Goal: Task Accomplishment & Management: Manage account settings

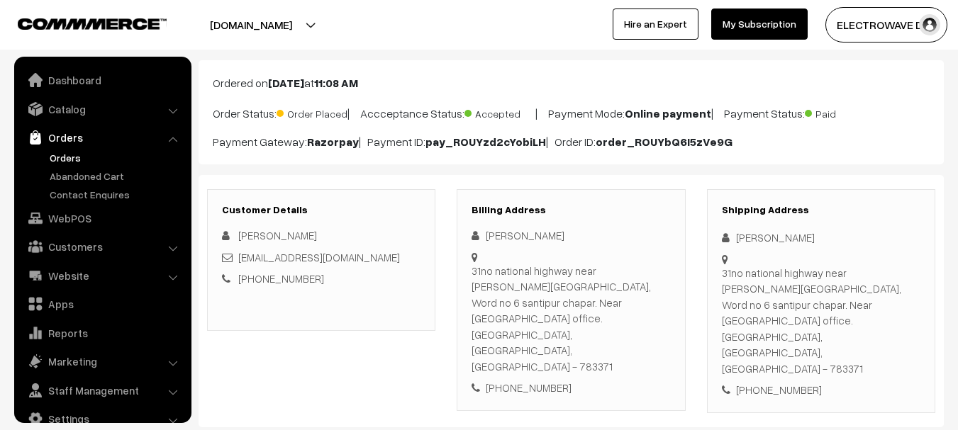
scroll to position [23, 0]
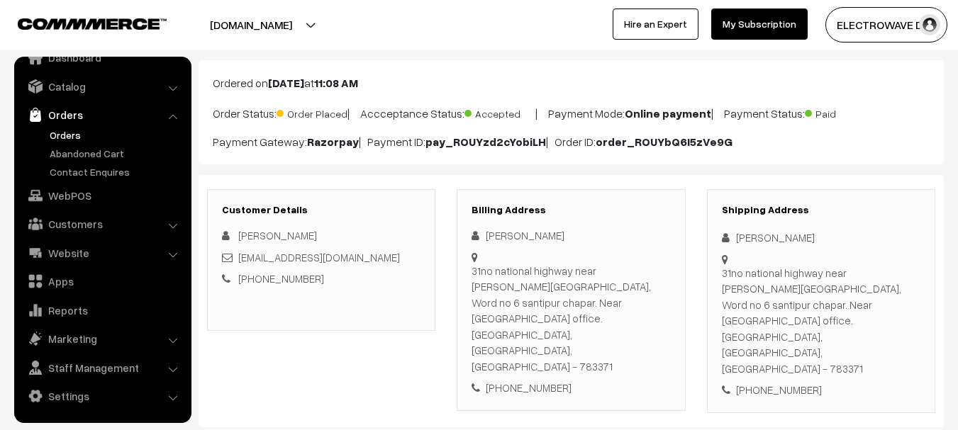
click at [74, 133] on link "Orders" at bounding box center [116, 135] width 140 height 15
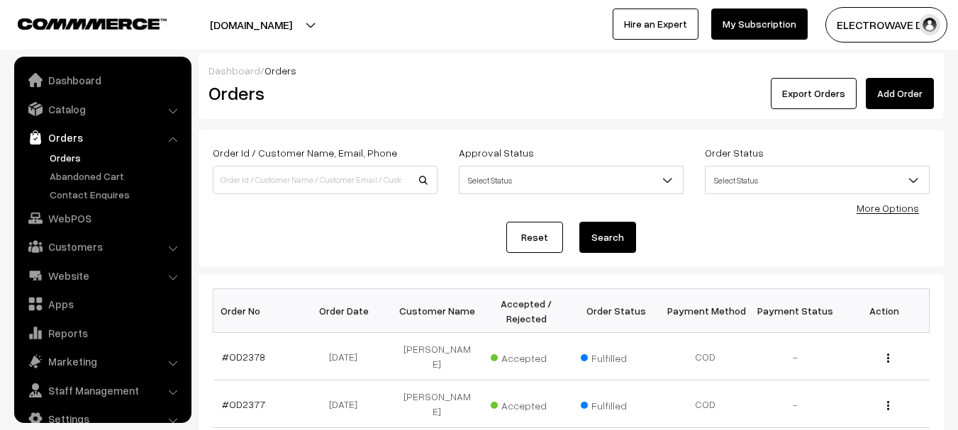
scroll to position [23, 0]
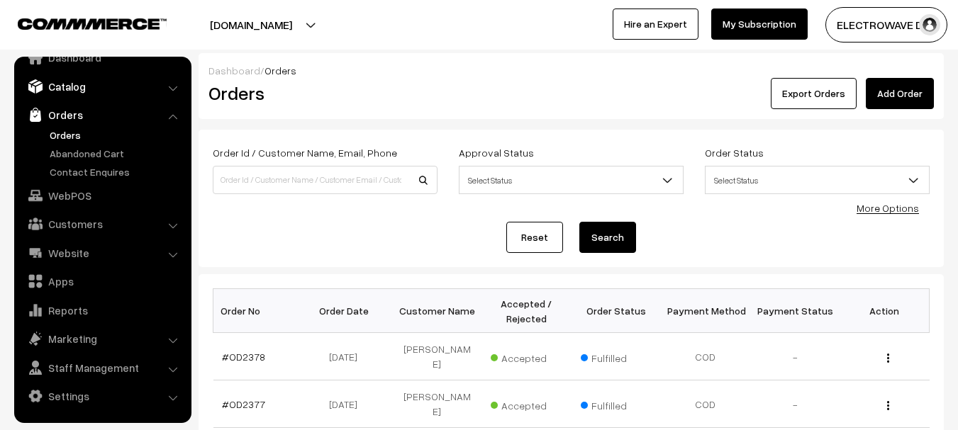
click at [65, 96] on link "Catalog" at bounding box center [102, 87] width 169 height 26
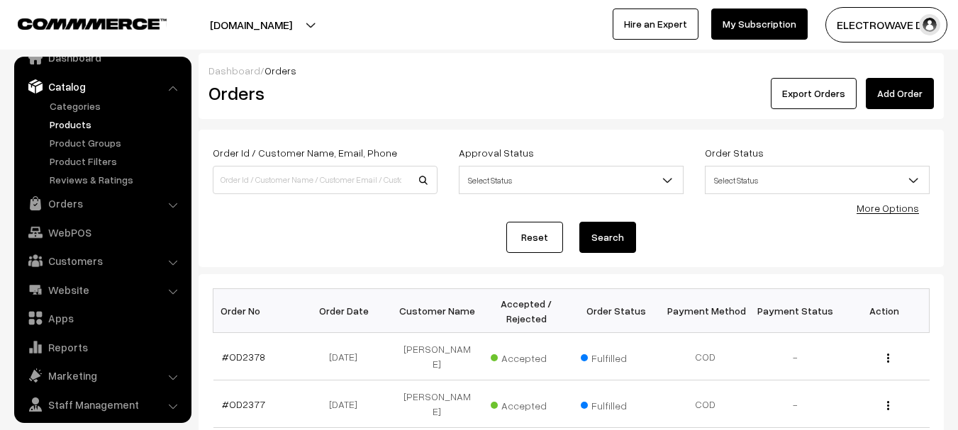
click at [70, 121] on link "Products" at bounding box center [116, 124] width 140 height 15
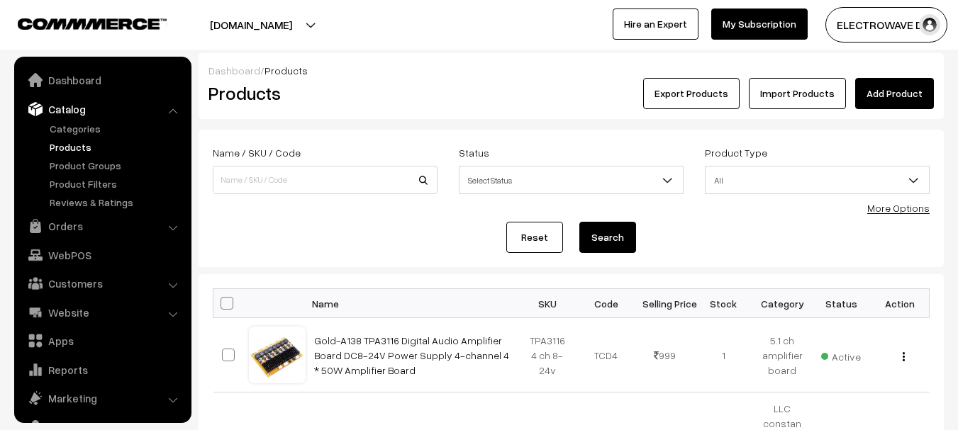
scroll to position [40, 0]
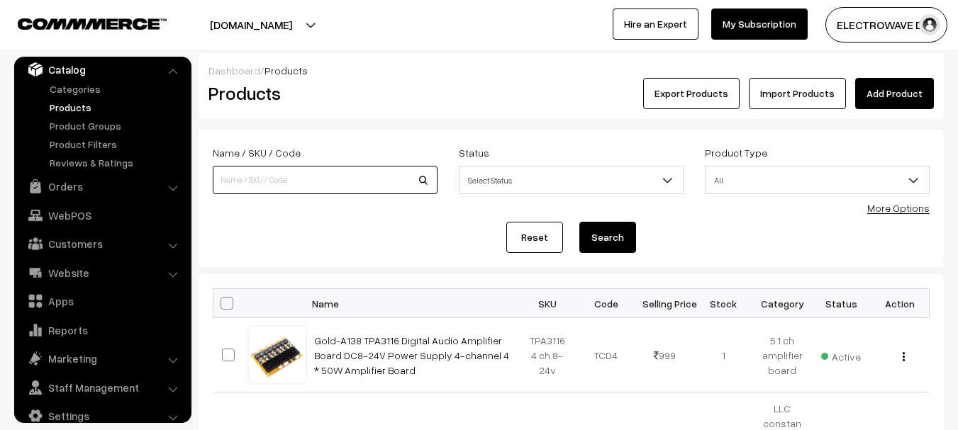
click at [323, 177] on input at bounding box center [325, 180] width 225 height 28
type input "001"
click at [579, 222] on button "Search" at bounding box center [607, 237] width 57 height 31
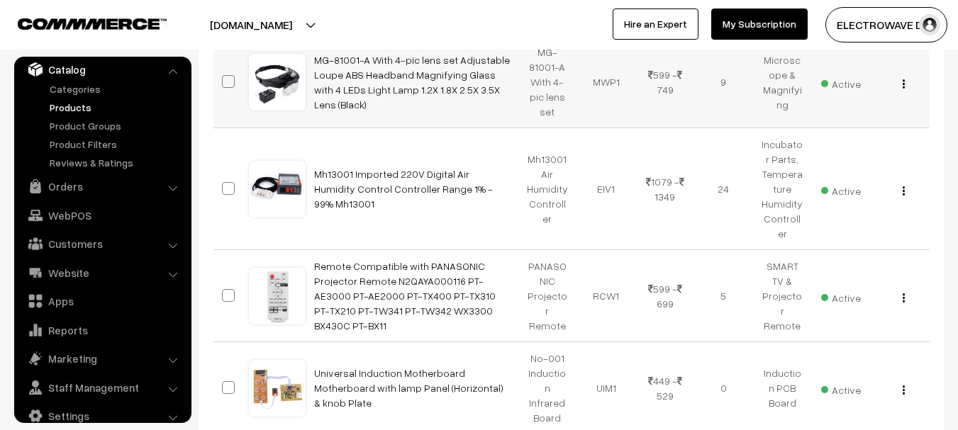
scroll to position [638, 0]
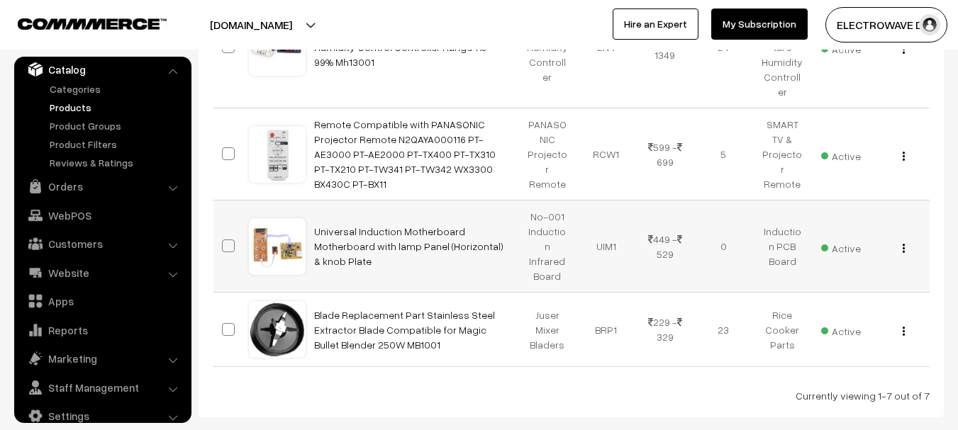
click at [906, 239] on div "View Edit Delete" at bounding box center [900, 246] width 42 height 15
click at [903, 244] on img "button" at bounding box center [904, 248] width 2 height 9
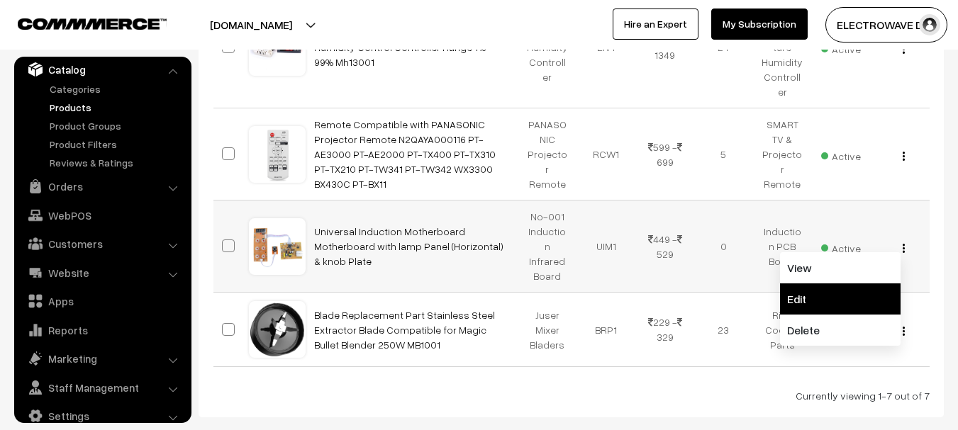
click at [857, 284] on link "Edit" at bounding box center [840, 299] width 121 height 31
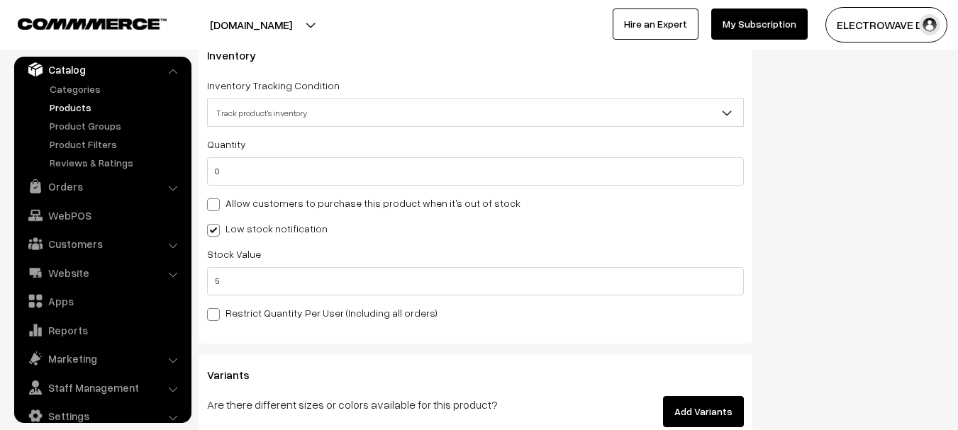
scroll to position [2012, 0]
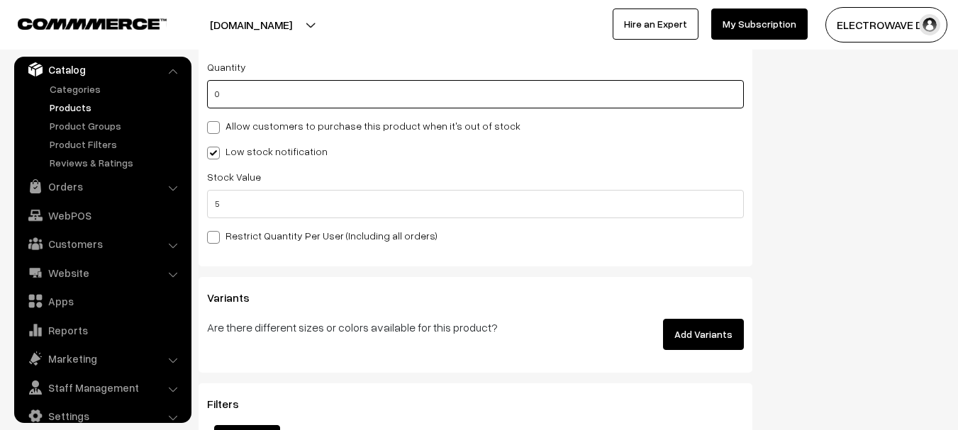
click at [204, 98] on div "Inventory Inventory Tracking Condition Don't track inventory Track product's in…" at bounding box center [476, 111] width 554 height 309
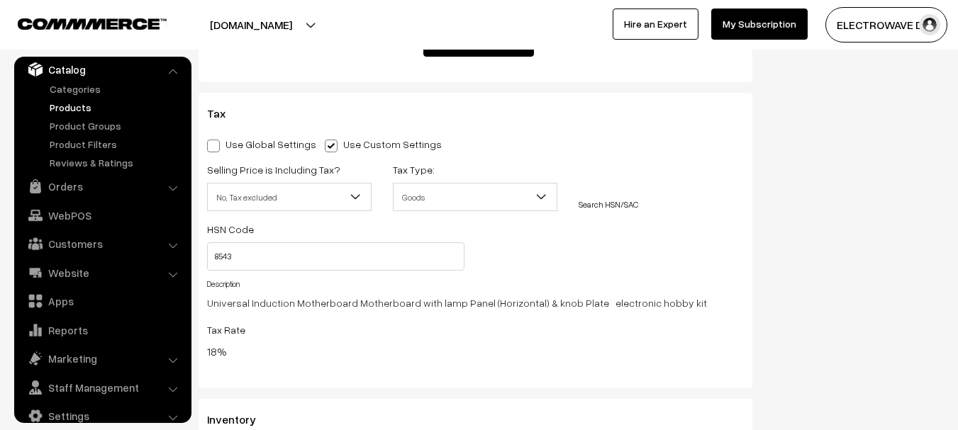
scroll to position [0, 0]
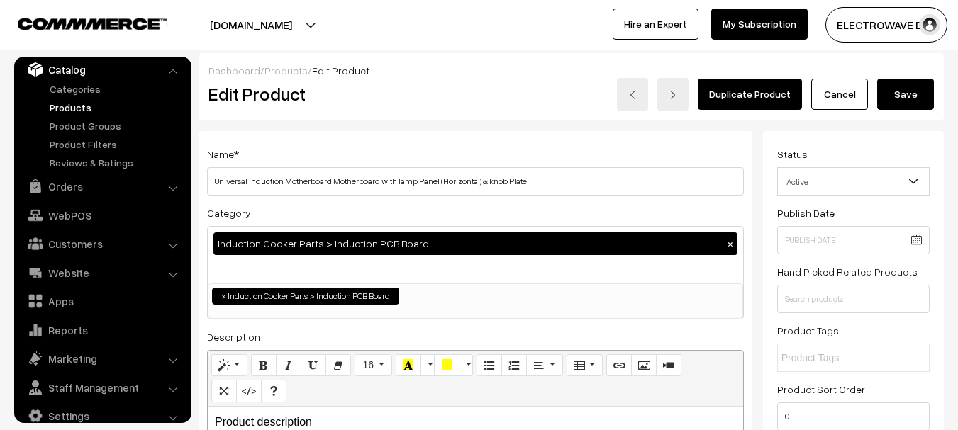
type input "15"
click at [920, 84] on button "Save" at bounding box center [905, 94] width 57 height 31
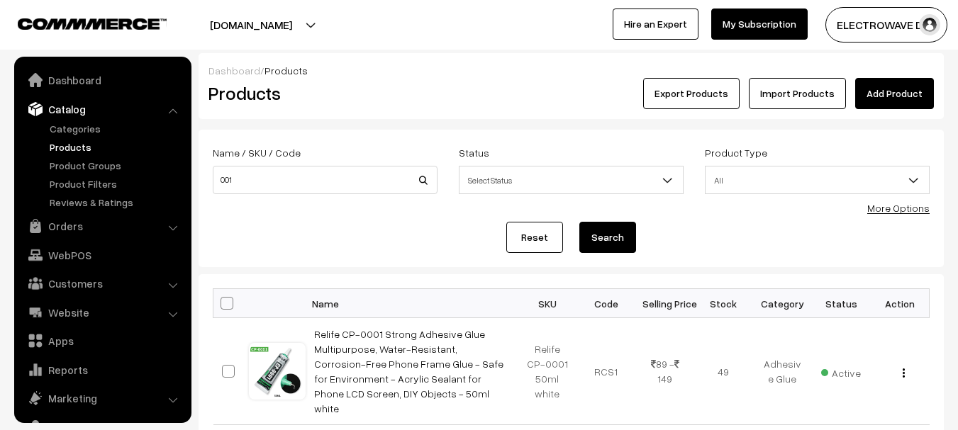
scroll to position [40, 0]
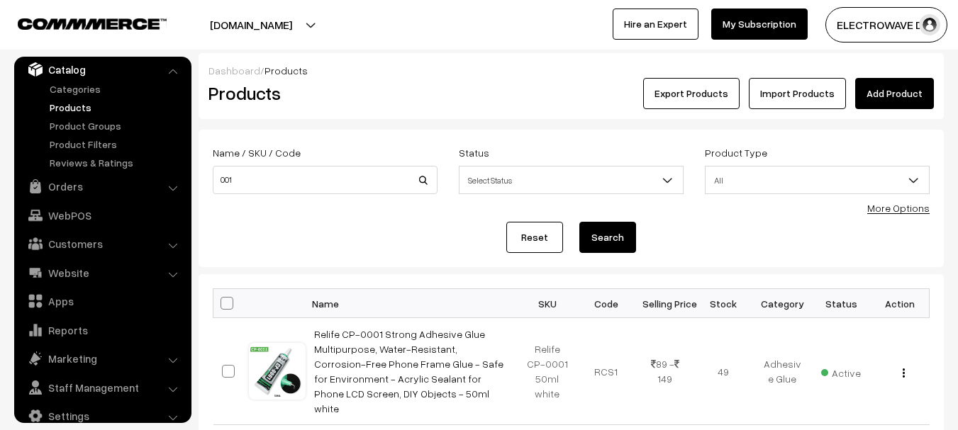
drag, startPoint x: 0, startPoint y: 409, endPoint x: 36, endPoint y: 401, distance: 37.1
click at [11, 406] on nav "Dashboard Catalog" at bounding box center [95, 272] width 191 height 430
click at [67, 189] on link "Orders" at bounding box center [102, 187] width 169 height 26
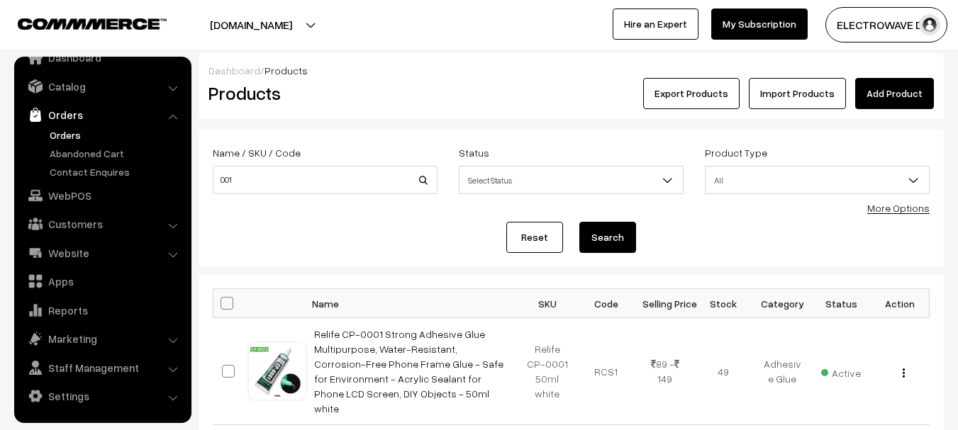
click at [70, 136] on link "Orders" at bounding box center [116, 135] width 140 height 15
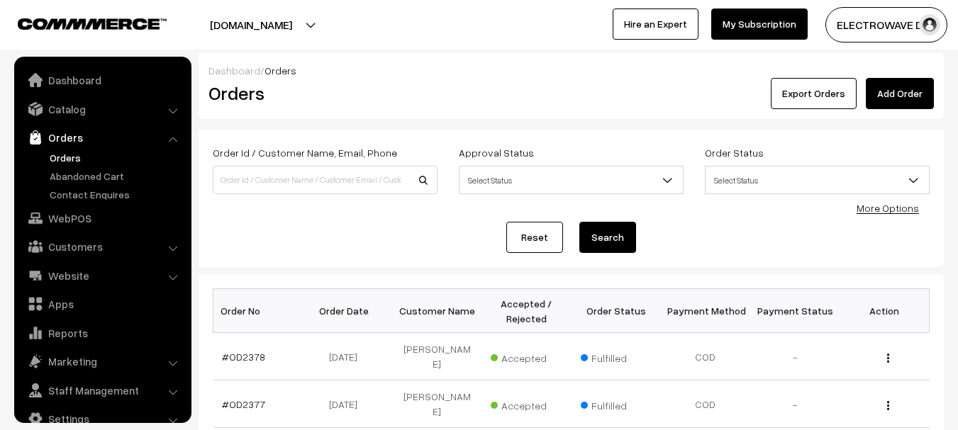
scroll to position [354, 0]
